Goal: Task Accomplishment & Management: Complete application form

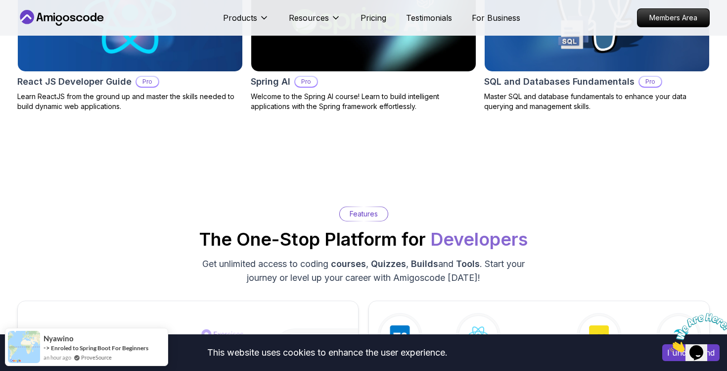
scroll to position [1324, 0]
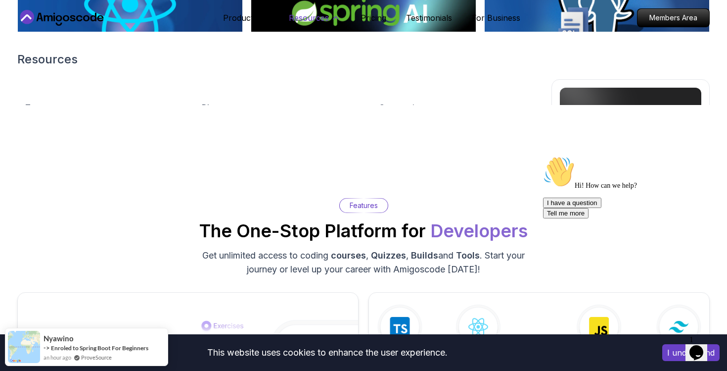
click at [328, 15] on p "Resources" at bounding box center [309, 18] width 40 height 12
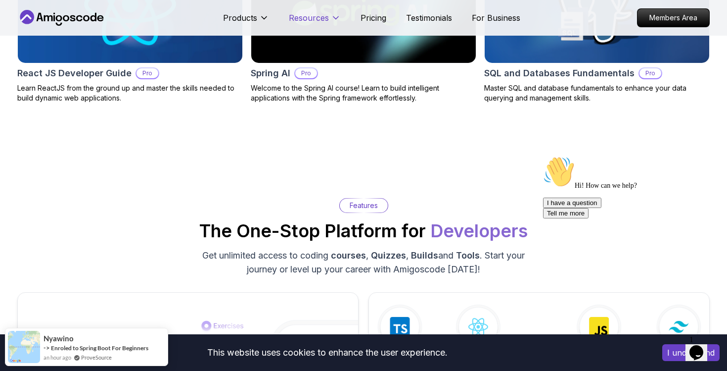
click at [328, 15] on p "Resources" at bounding box center [309, 18] width 40 height 12
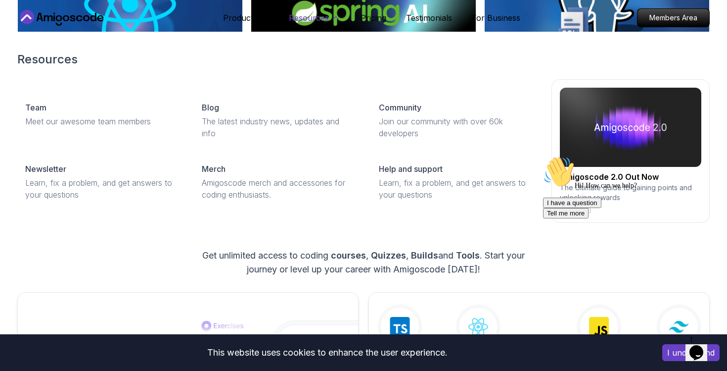
click at [328, 15] on p "Resources" at bounding box center [309, 18] width 40 height 12
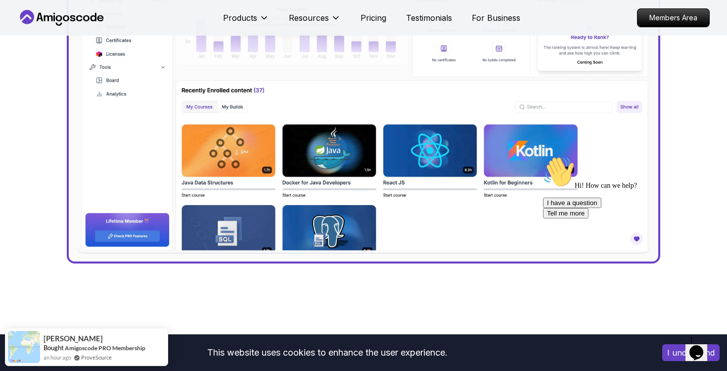
scroll to position [0, 0]
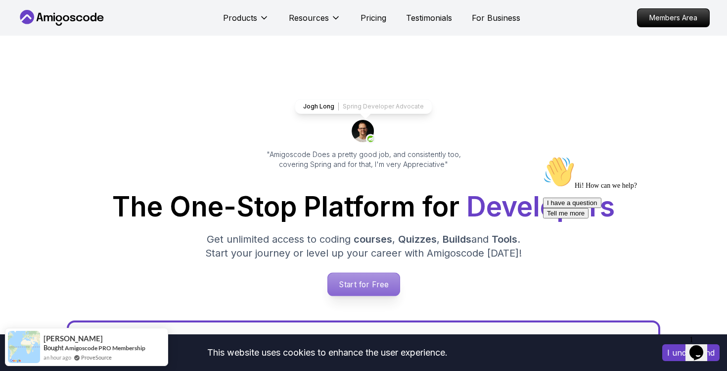
click at [365, 278] on p "Start for Free" at bounding box center [364, 284] width 72 height 23
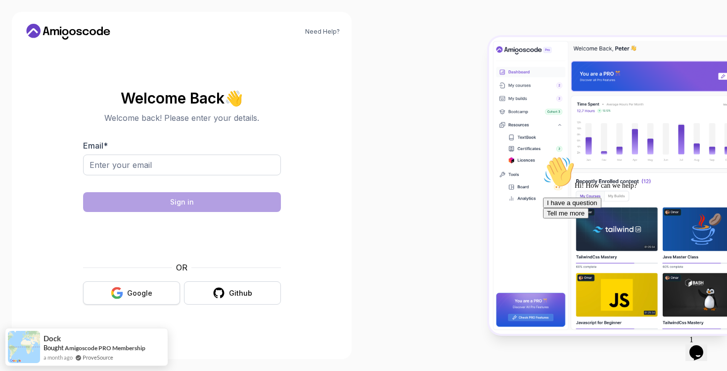
click at [142, 292] on div "Google" at bounding box center [139, 293] width 25 height 10
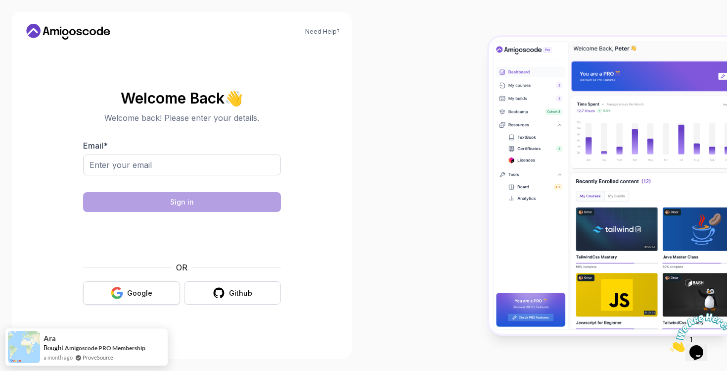
click at [149, 291] on div "Google" at bounding box center [139, 293] width 25 height 10
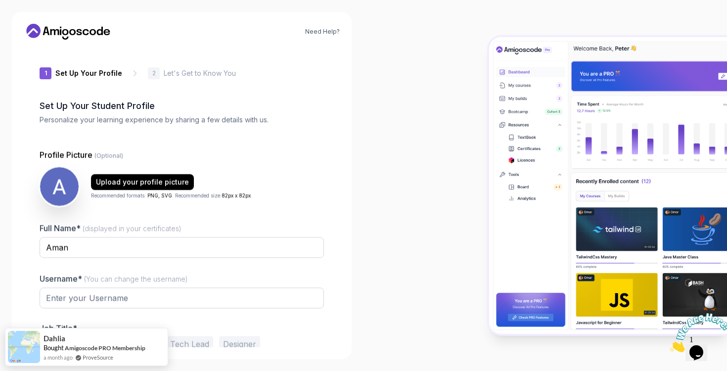
type input "sturdylion5e333"
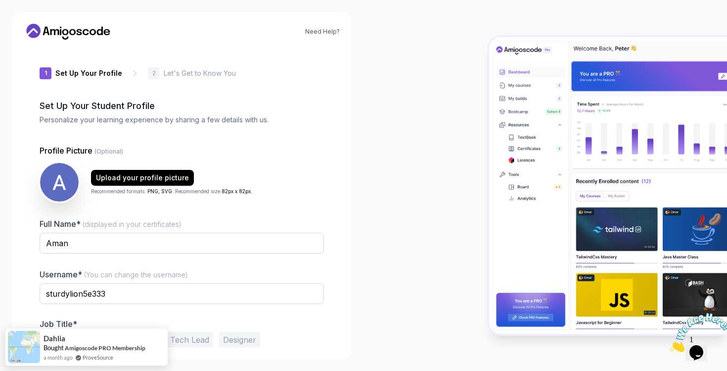
scroll to position [42, 0]
